Goal: Find specific page/section: Find specific page/section

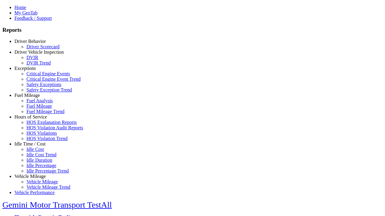
click at [35, 147] on link "Idle Time / Cost" at bounding box center [29, 144] width 31 height 5
click at [39, 169] on link "Idle Percentage Trend" at bounding box center [47, 171] width 42 height 5
type input "*********"
